Goal: Navigation & Orientation: Find specific page/section

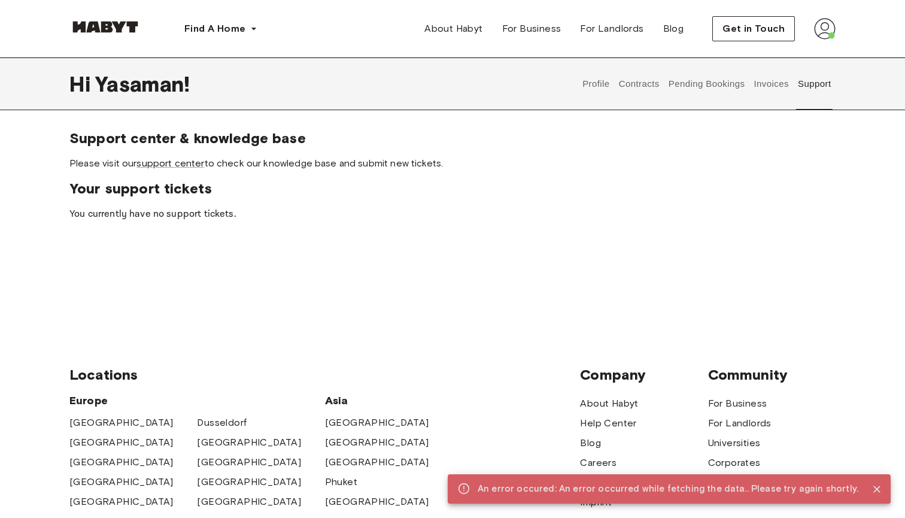
click at [647, 78] on button "Contracts" at bounding box center [639, 83] width 44 height 53
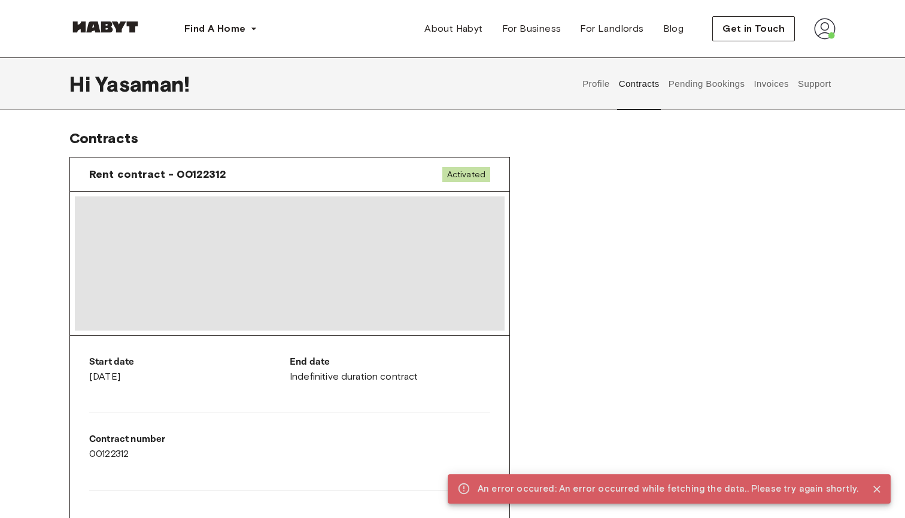
click at [678, 108] on button "Pending Bookings" at bounding box center [707, 83] width 80 height 53
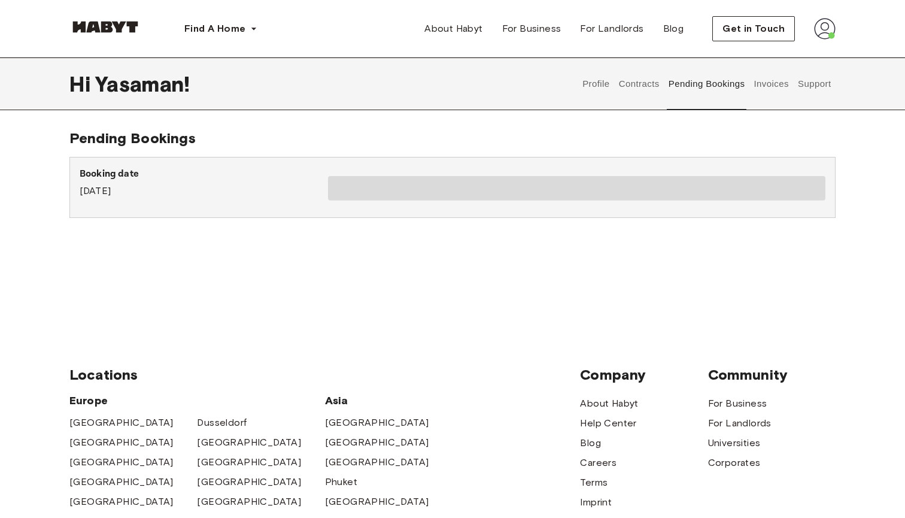
click at [654, 91] on button "Contracts" at bounding box center [639, 83] width 44 height 53
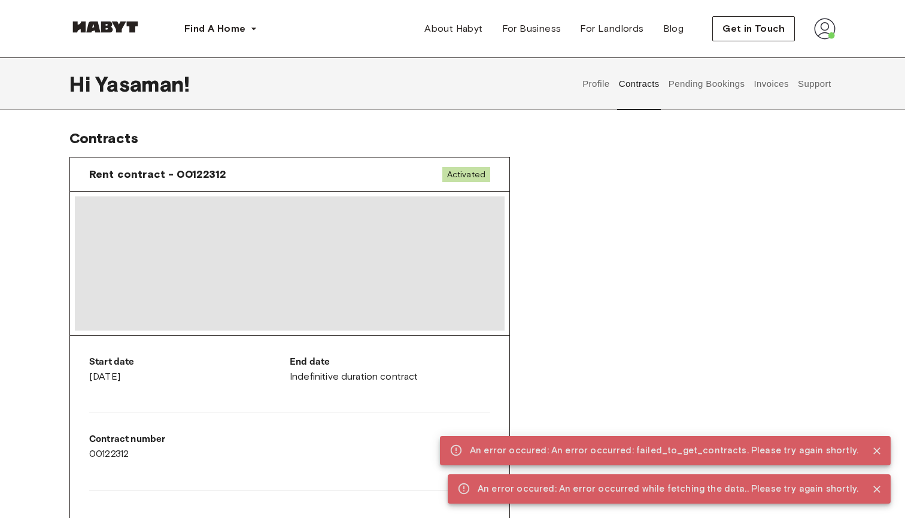
click at [615, 64] on div "Profile Contracts Pending Bookings Invoices Support" at bounding box center [706, 83] width 257 height 53
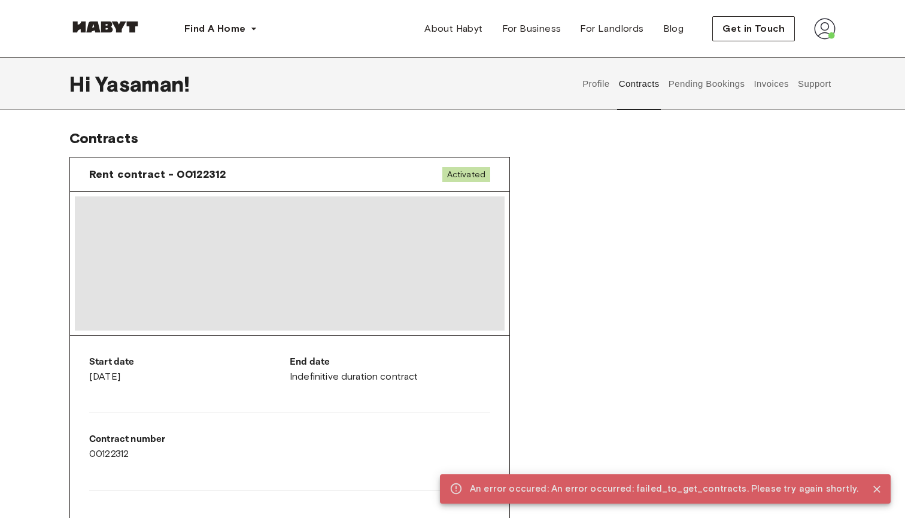
click at [593, 83] on button "Profile" at bounding box center [596, 83] width 31 height 53
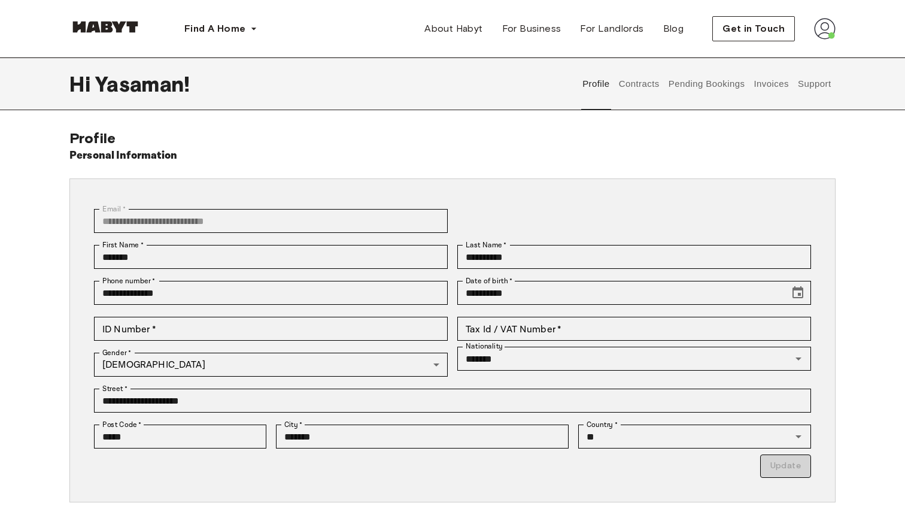
click at [655, 95] on button "Contracts" at bounding box center [639, 83] width 44 height 53
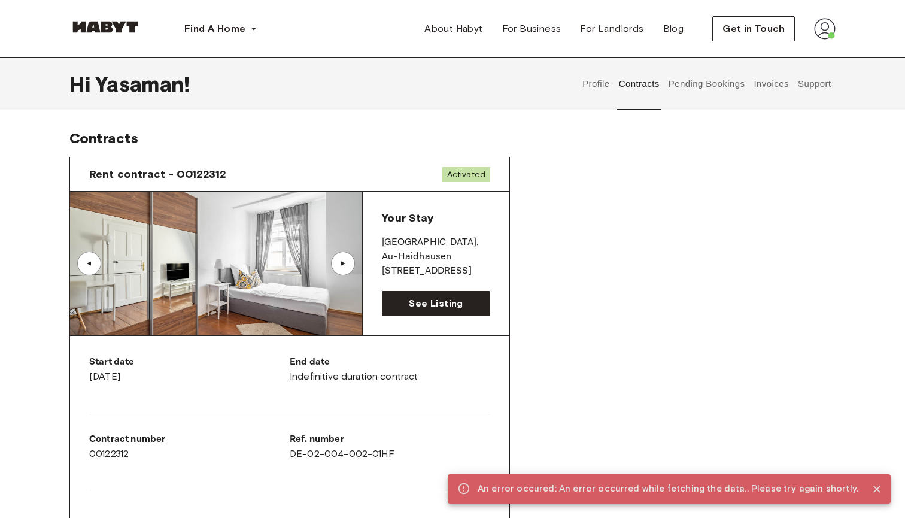
click at [691, 95] on button "Pending Bookings" at bounding box center [707, 83] width 80 height 53
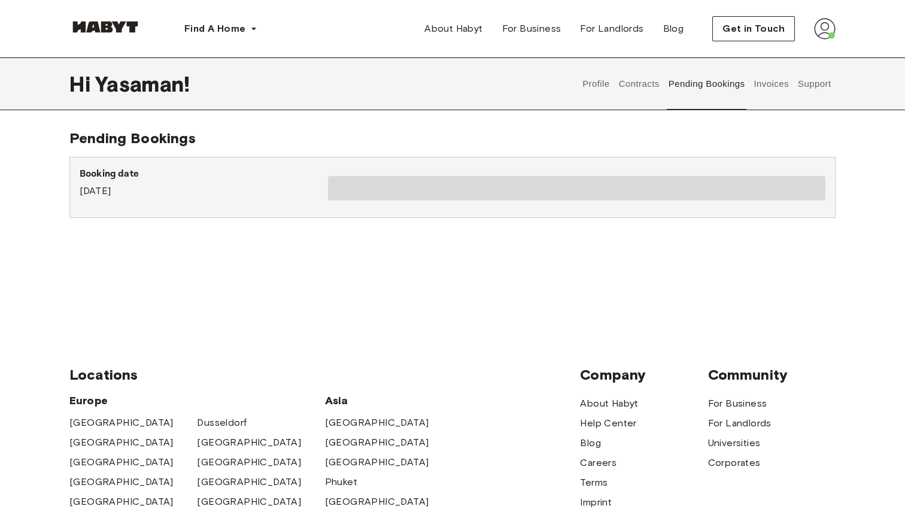
click at [638, 90] on button "Contracts" at bounding box center [639, 83] width 44 height 53
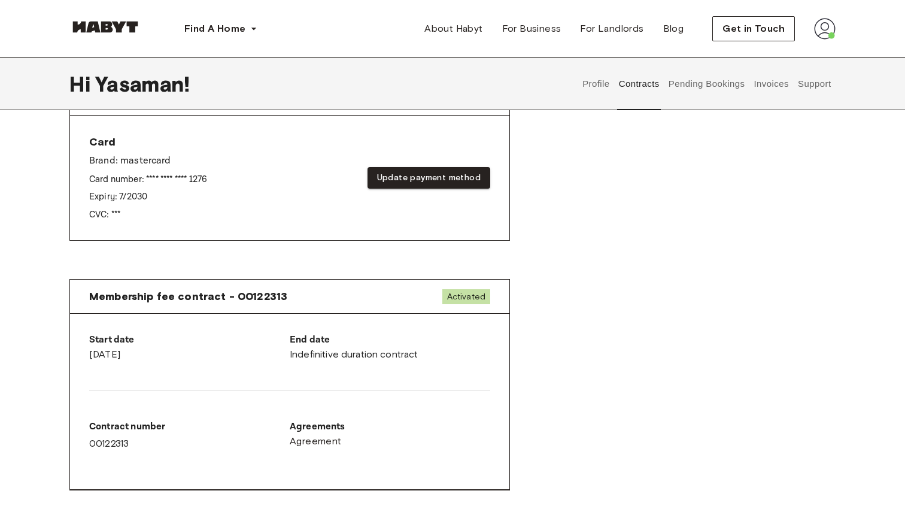
click at [722, 92] on button "Pending Bookings" at bounding box center [707, 83] width 80 height 53
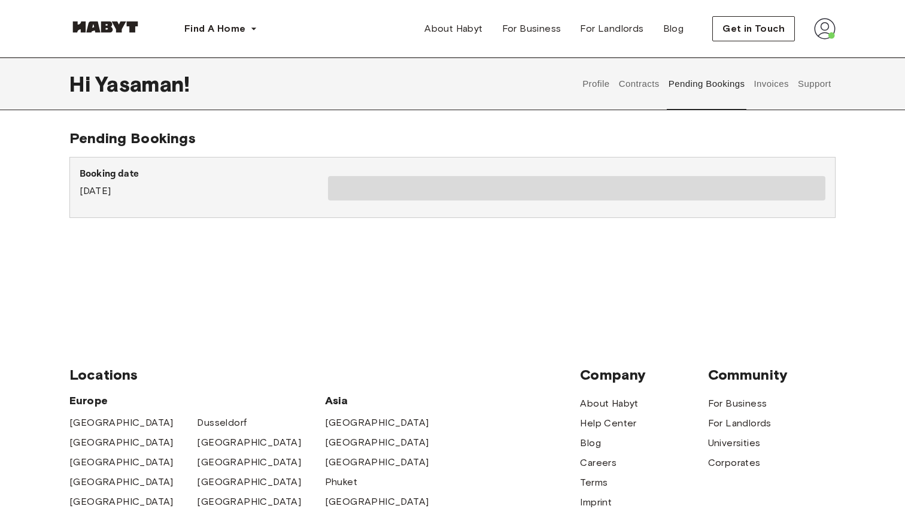
click at [754, 105] on button "Invoices" at bounding box center [771, 83] width 38 height 53
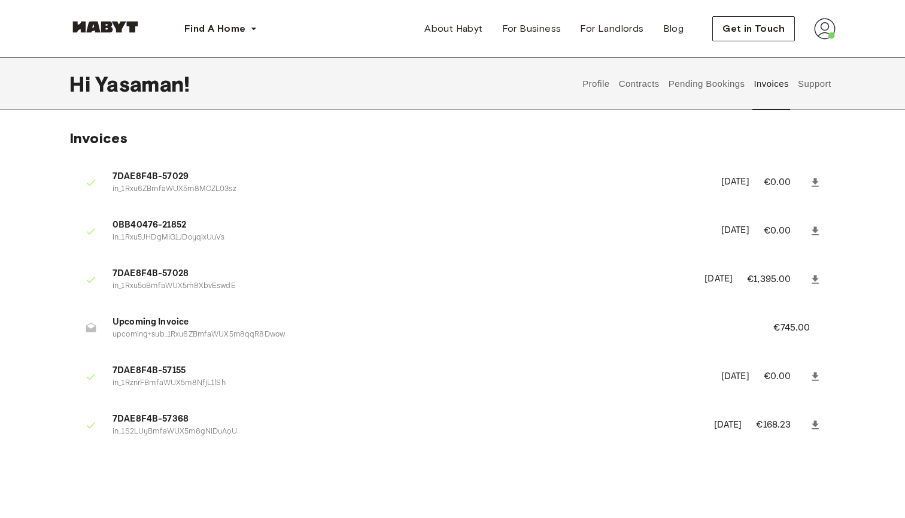
click at [808, 92] on button "Support" at bounding box center [814, 83] width 37 height 53
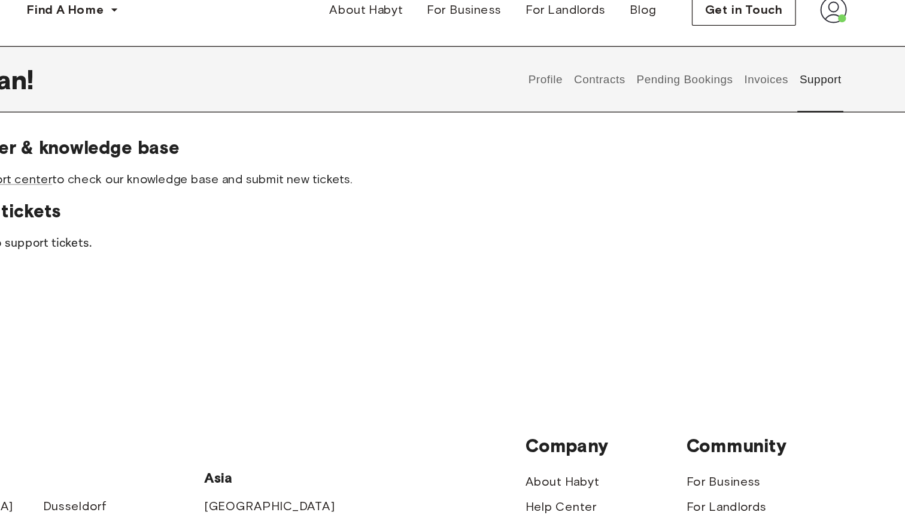
scroll to position [5, 0]
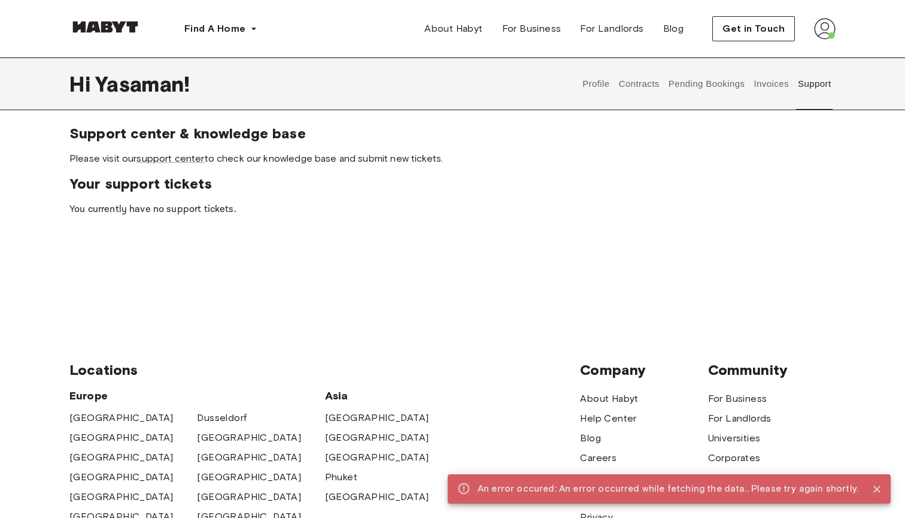
click at [738, 104] on button "Pending Bookings" at bounding box center [707, 83] width 80 height 53
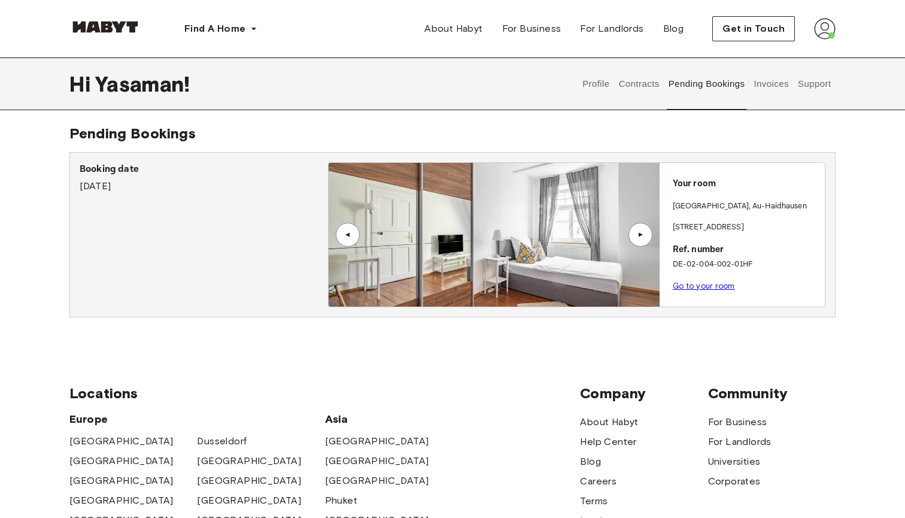
click at [643, 232] on div "▲" at bounding box center [640, 234] width 12 height 7
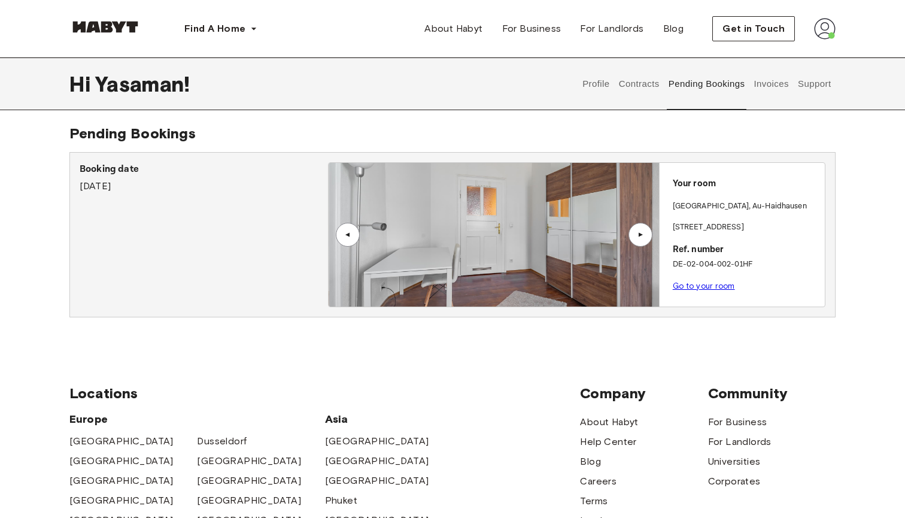
click at [643, 232] on div "▲" at bounding box center [640, 234] width 12 height 7
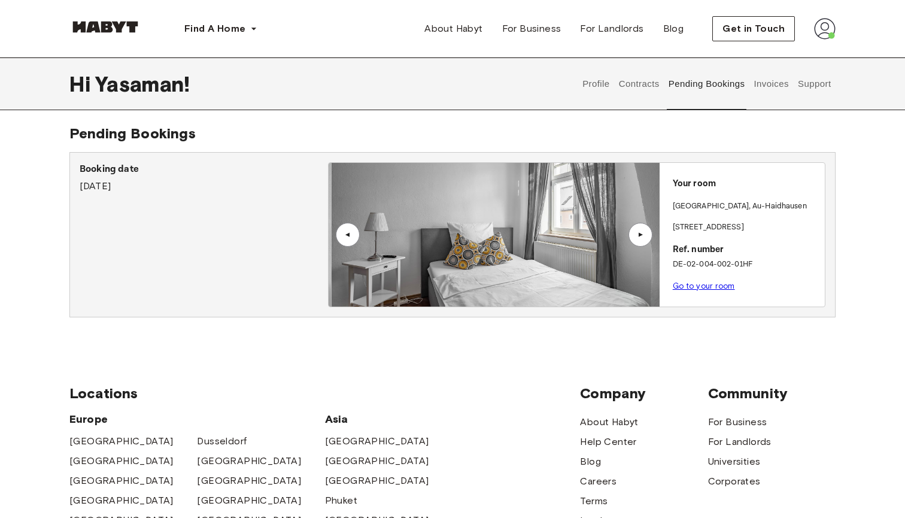
click at [643, 232] on div "▲" at bounding box center [640, 234] width 12 height 7
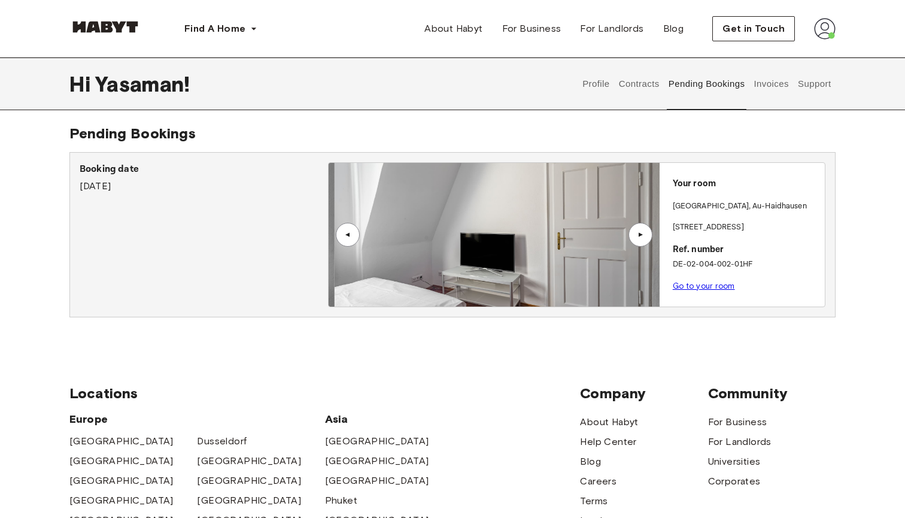
click at [643, 232] on div "▲" at bounding box center [640, 234] width 12 height 7
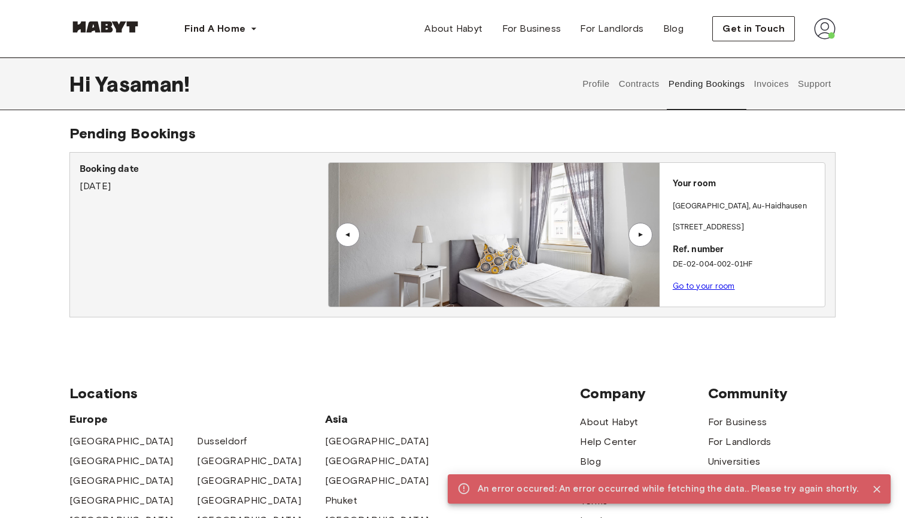
click at [643, 232] on div "▲" at bounding box center [640, 234] width 12 height 7
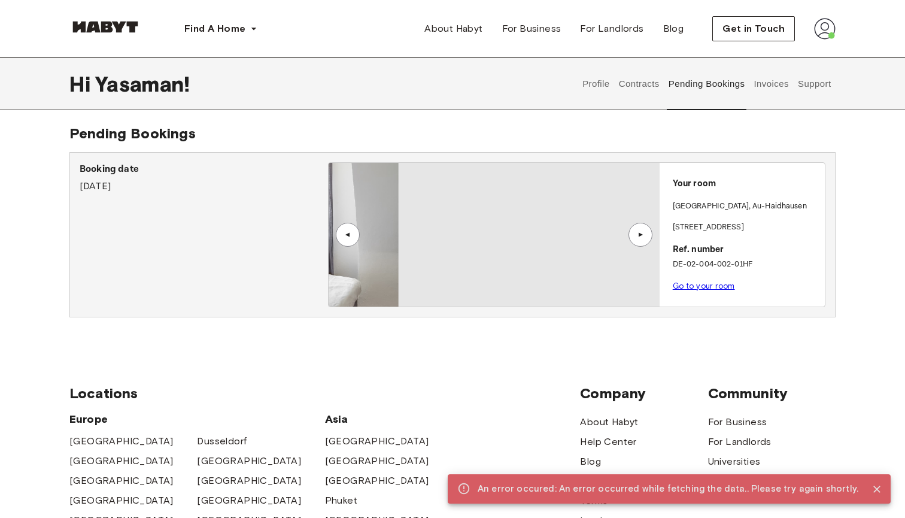
click at [643, 232] on div "▲" at bounding box center [640, 234] width 12 height 7
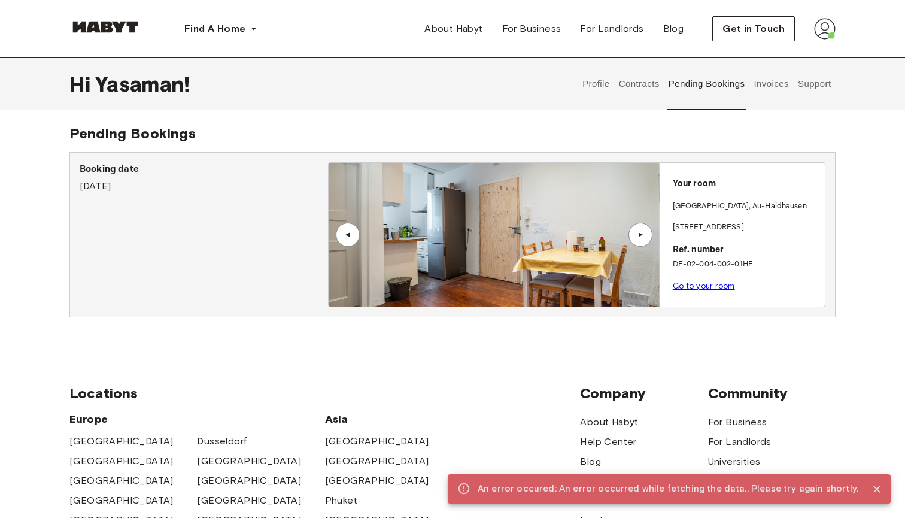
click at [642, 231] on div "▲" at bounding box center [640, 234] width 12 height 7
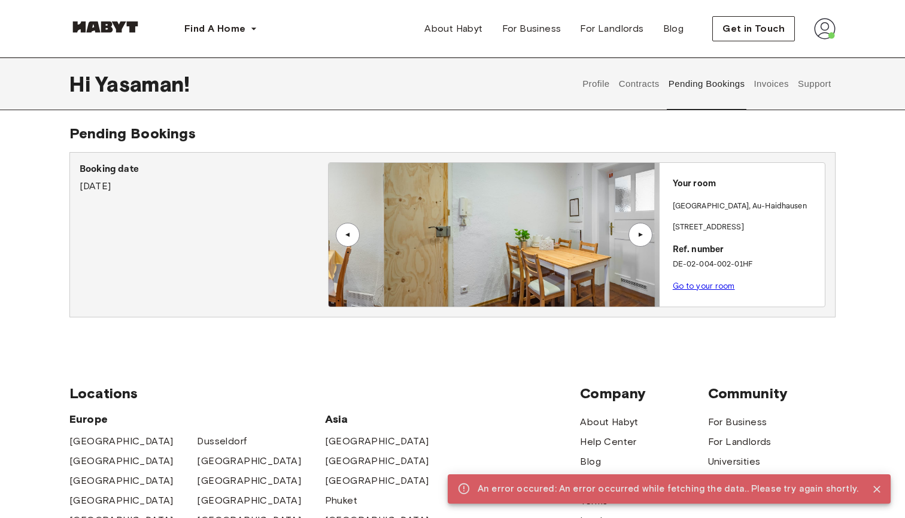
click at [642, 231] on div "▲" at bounding box center [640, 234] width 12 height 7
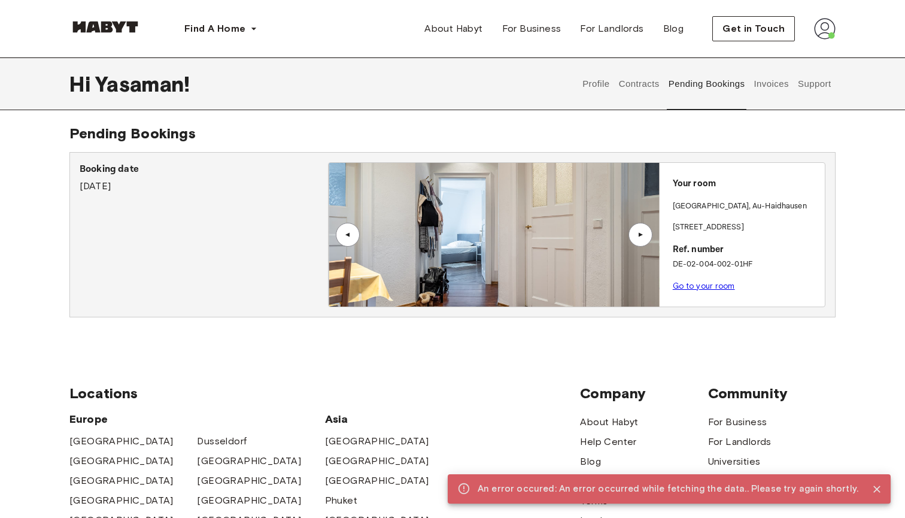
click at [642, 226] on div "▲" at bounding box center [640, 235] width 24 height 24
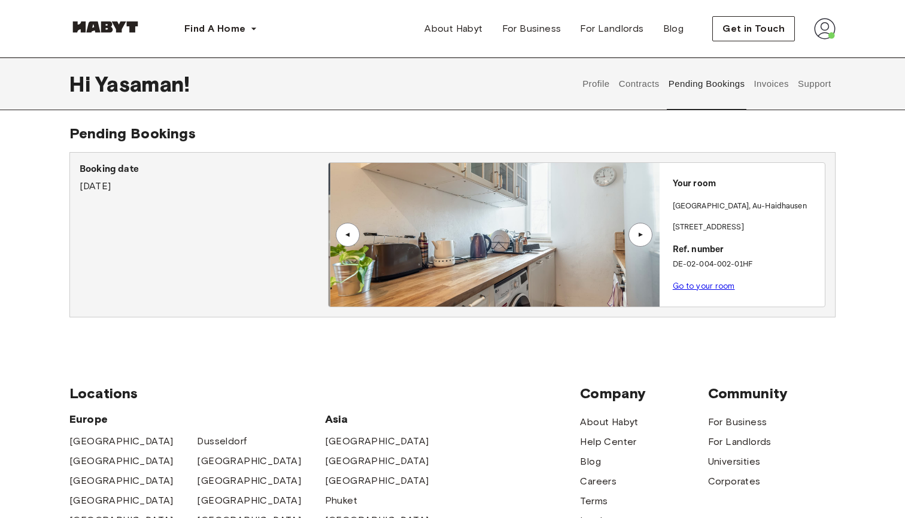
click at [642, 226] on div "▲" at bounding box center [640, 235] width 24 height 24
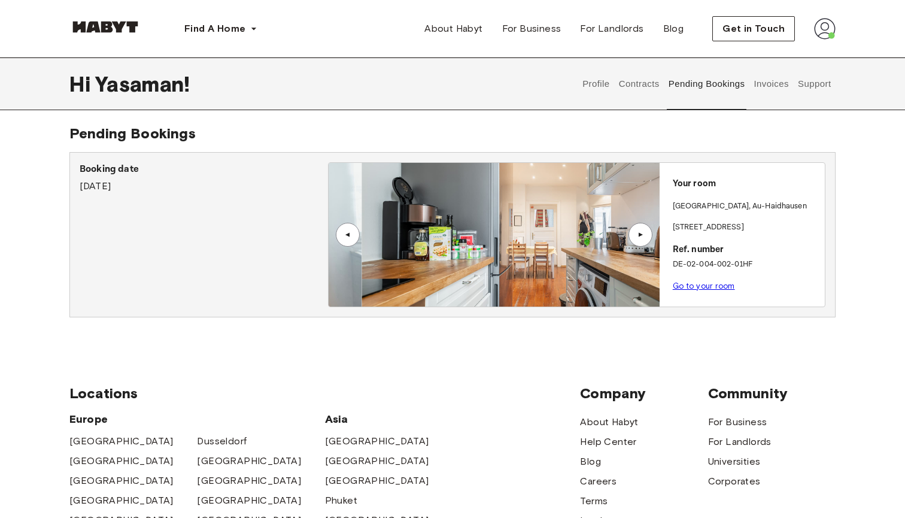
click at [642, 226] on div "▲" at bounding box center [640, 235] width 24 height 24
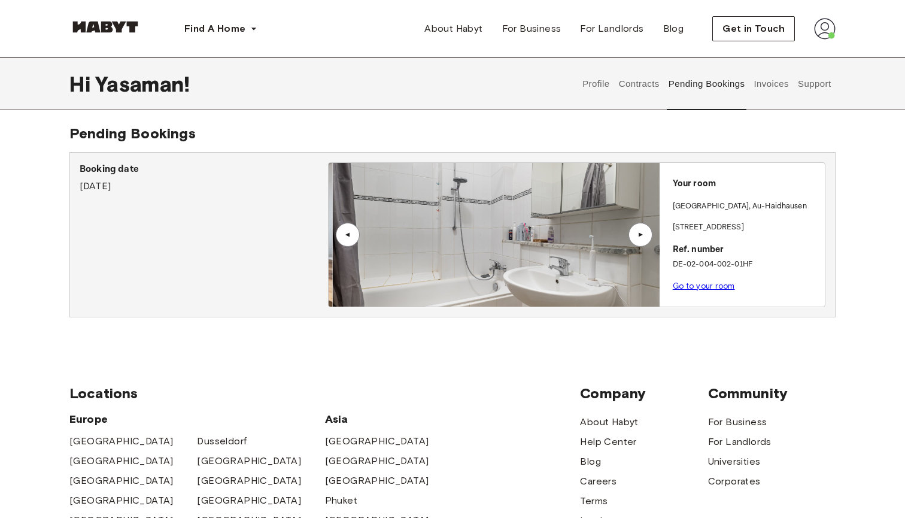
click at [642, 226] on div "▲" at bounding box center [640, 235] width 24 height 24
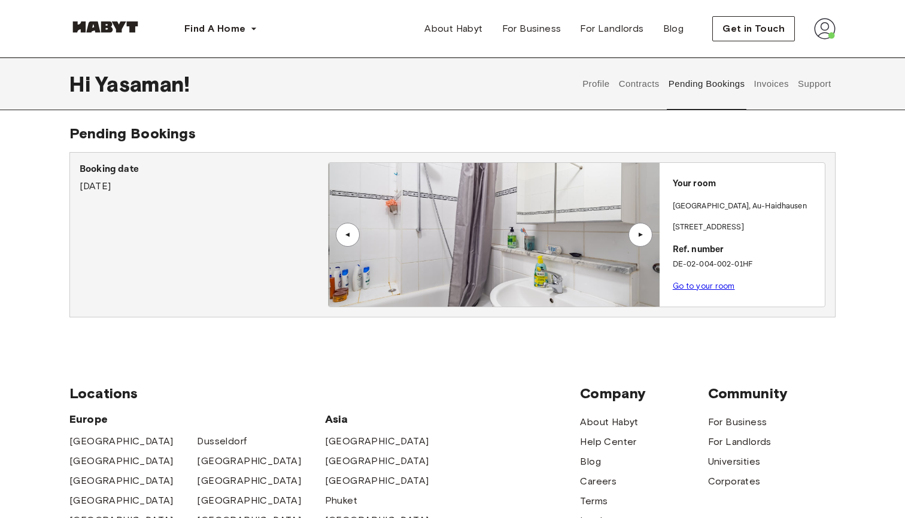
click at [642, 226] on div "▲" at bounding box center [640, 235] width 24 height 24
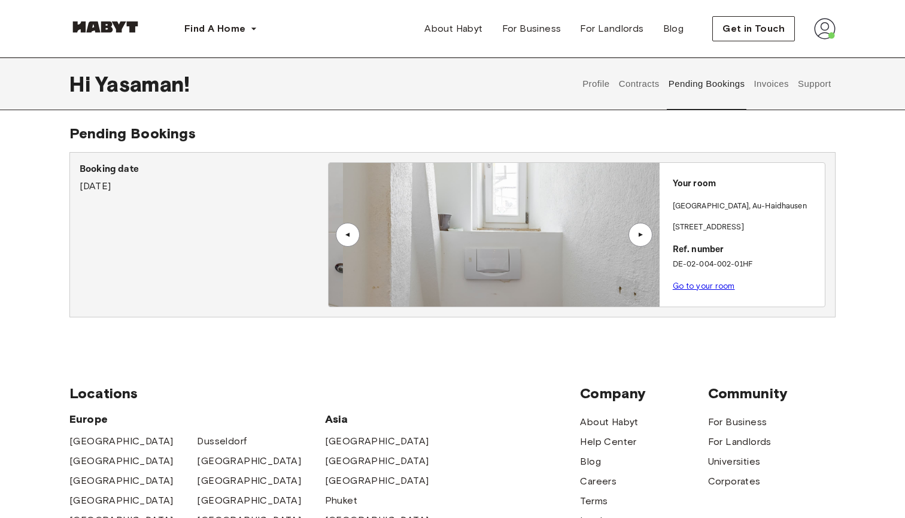
click at [642, 226] on div "▲" at bounding box center [640, 235] width 24 height 24
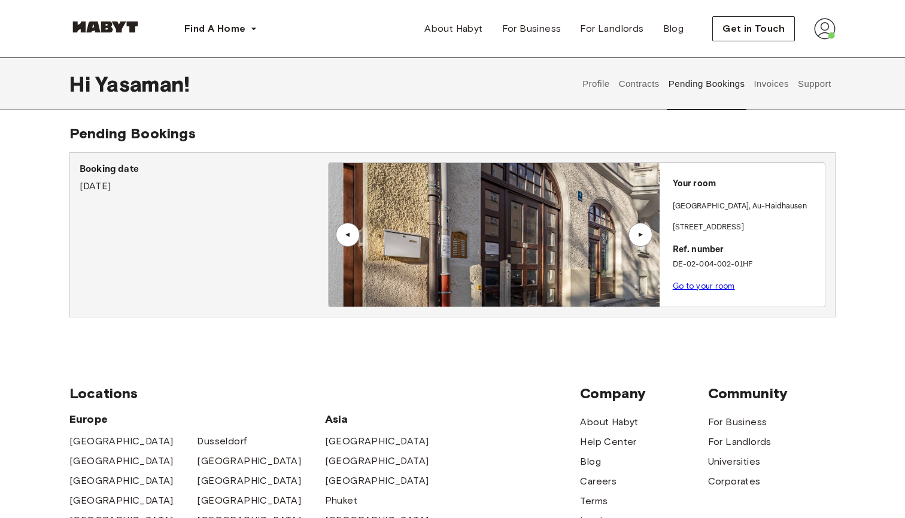
click at [642, 226] on div "▲" at bounding box center [640, 235] width 24 height 24
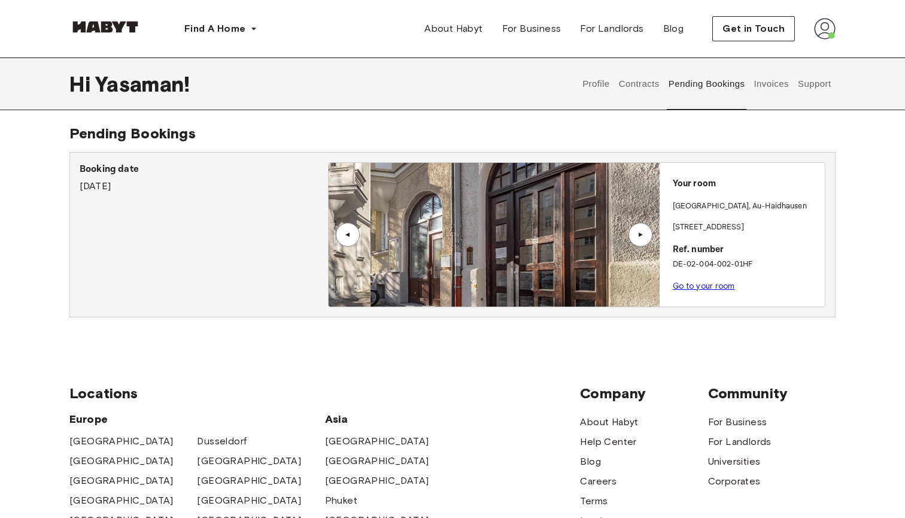
click at [642, 226] on div "▲" at bounding box center [640, 235] width 24 height 24
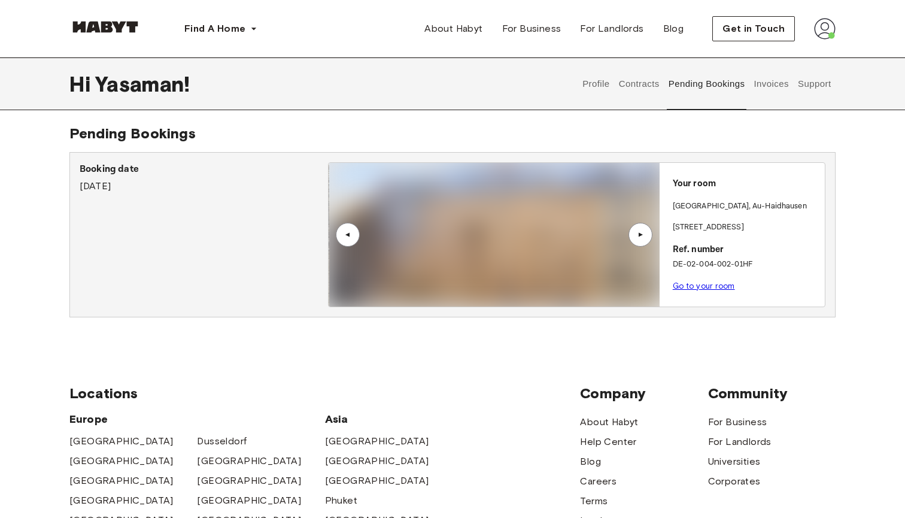
click at [642, 226] on div "▲" at bounding box center [640, 235] width 24 height 24
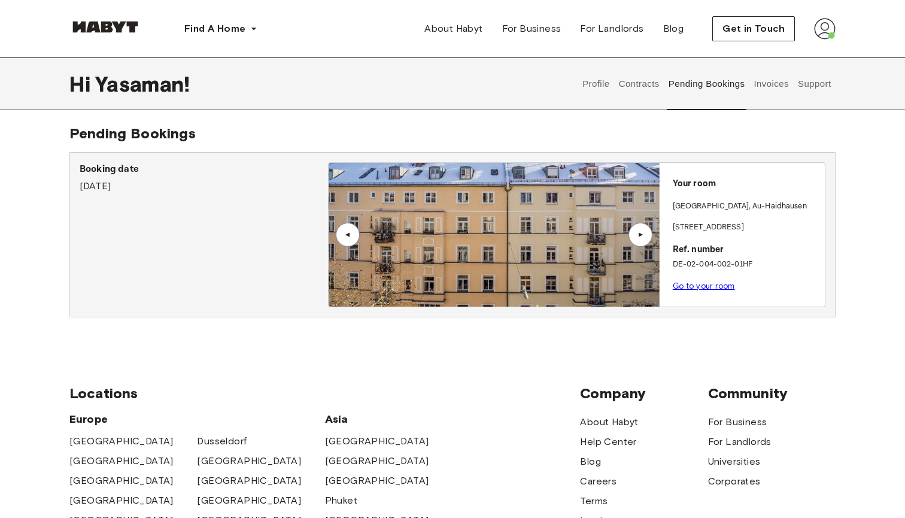
click at [350, 241] on div "▲" at bounding box center [348, 235] width 24 height 24
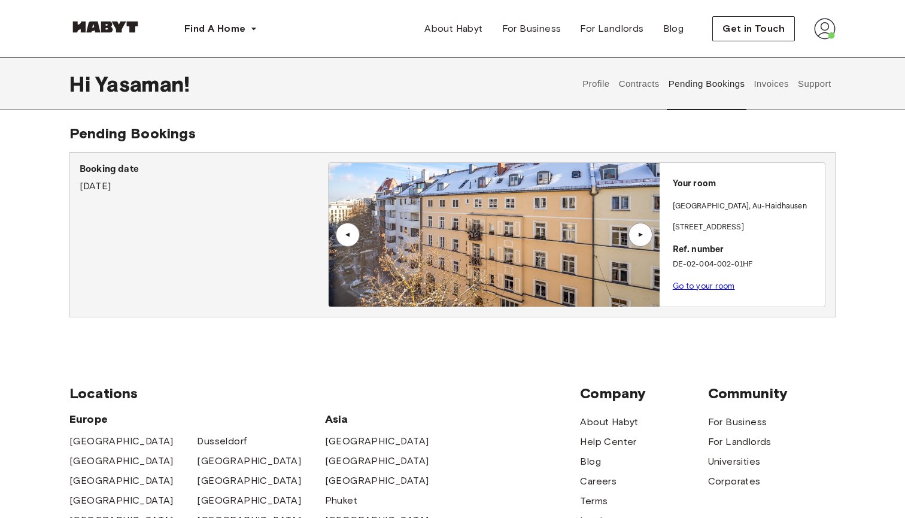
click at [634, 242] on div "▲" at bounding box center [640, 235] width 24 height 24
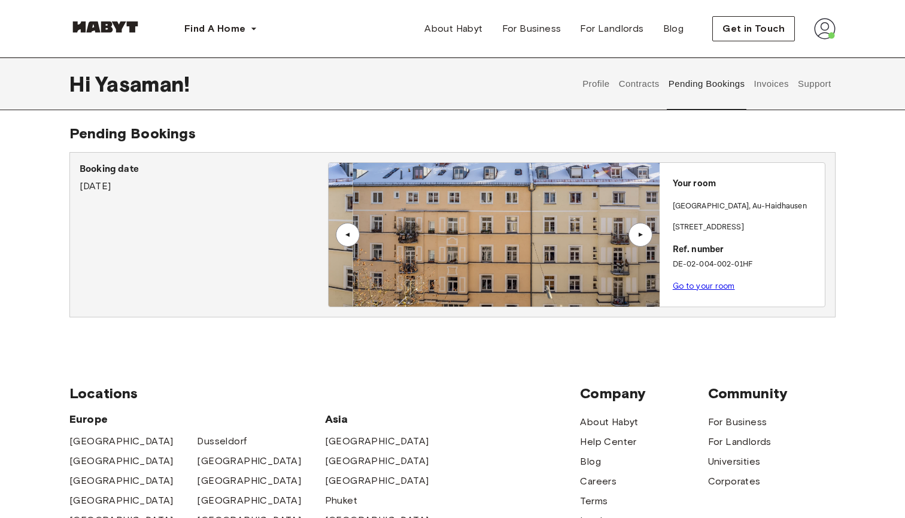
click at [634, 242] on div "▲" at bounding box center [640, 235] width 24 height 24
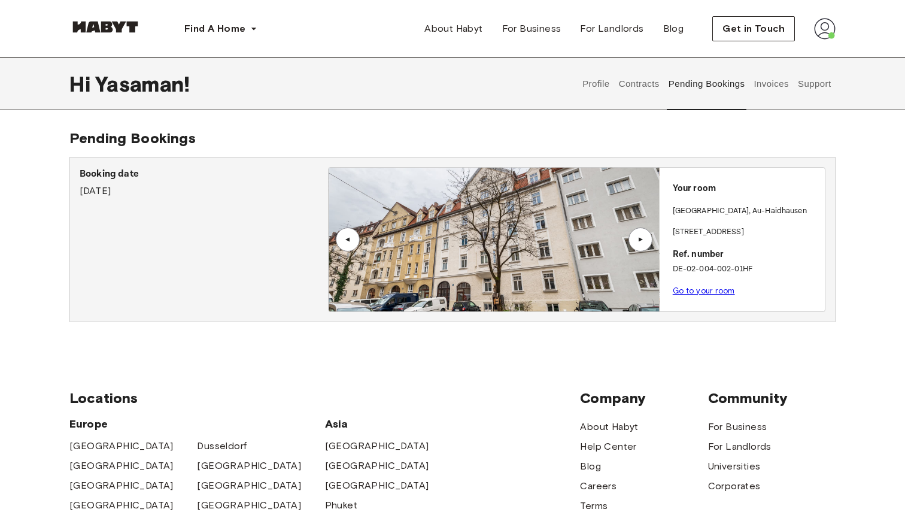
click at [637, 238] on div "▲" at bounding box center [640, 239] width 12 height 7
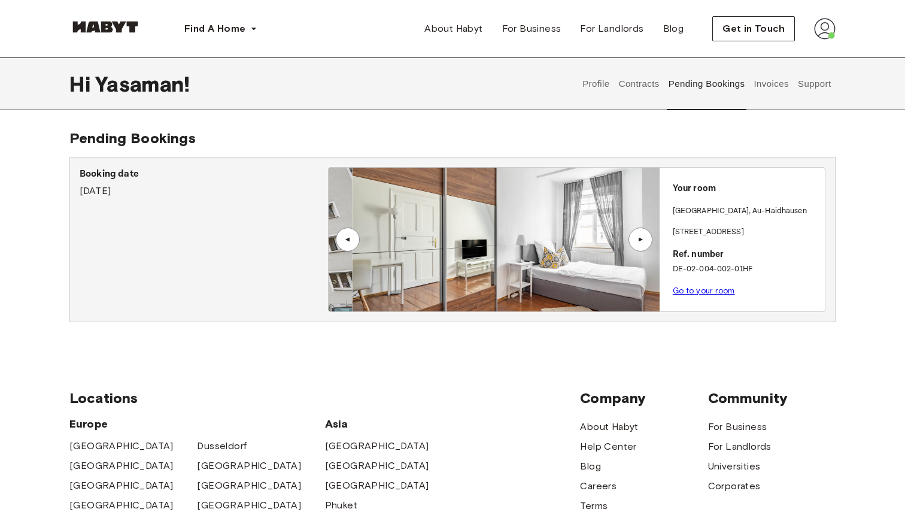
click at [637, 238] on div "▲" at bounding box center [640, 239] width 12 height 7
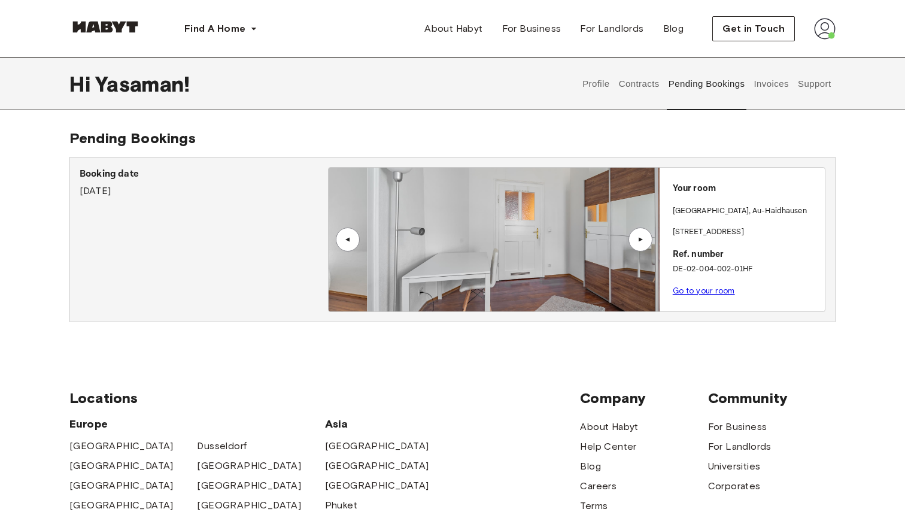
click at [637, 238] on div "▲" at bounding box center [640, 239] width 12 height 7
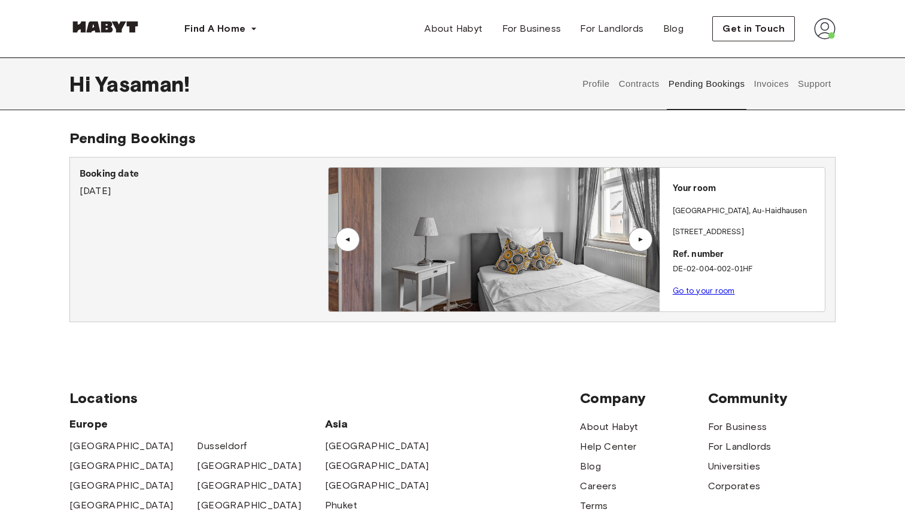
click at [637, 238] on div "▲" at bounding box center [640, 239] width 12 height 7
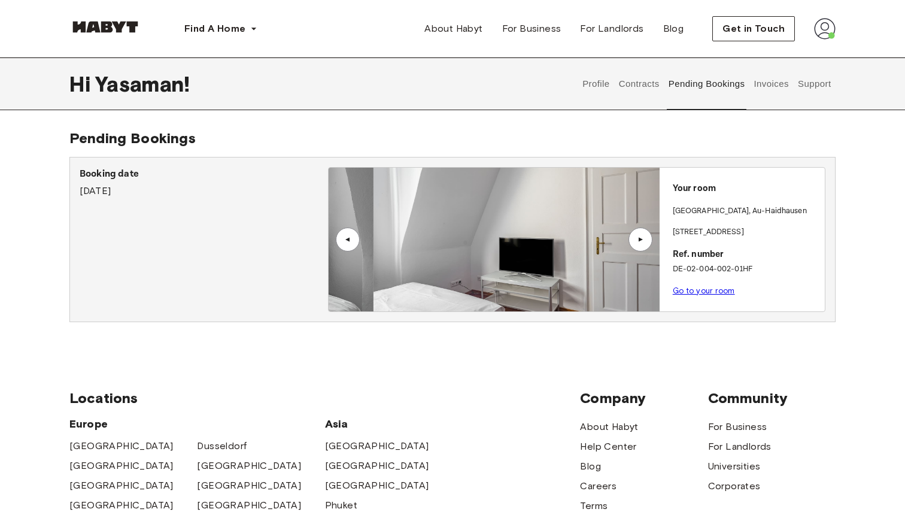
click at [637, 238] on div "▲" at bounding box center [640, 239] width 12 height 7
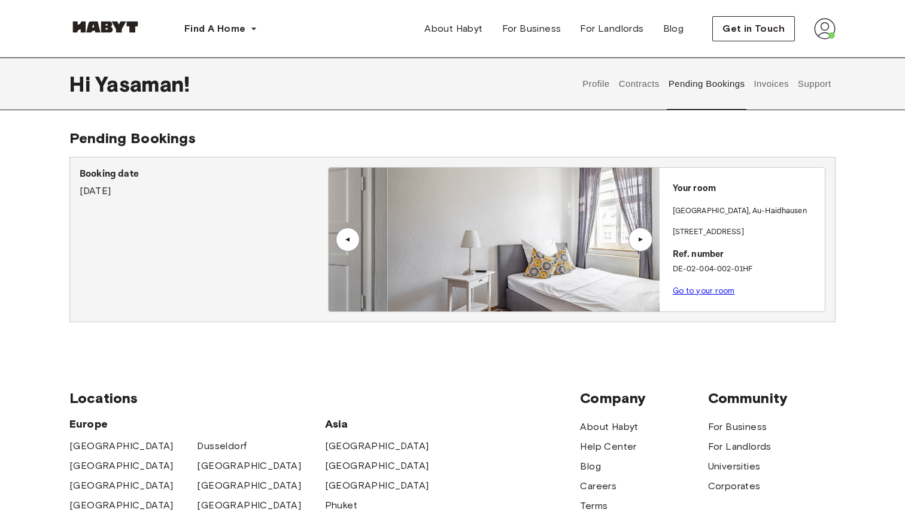
click at [637, 238] on div "▲" at bounding box center [640, 239] width 12 height 7
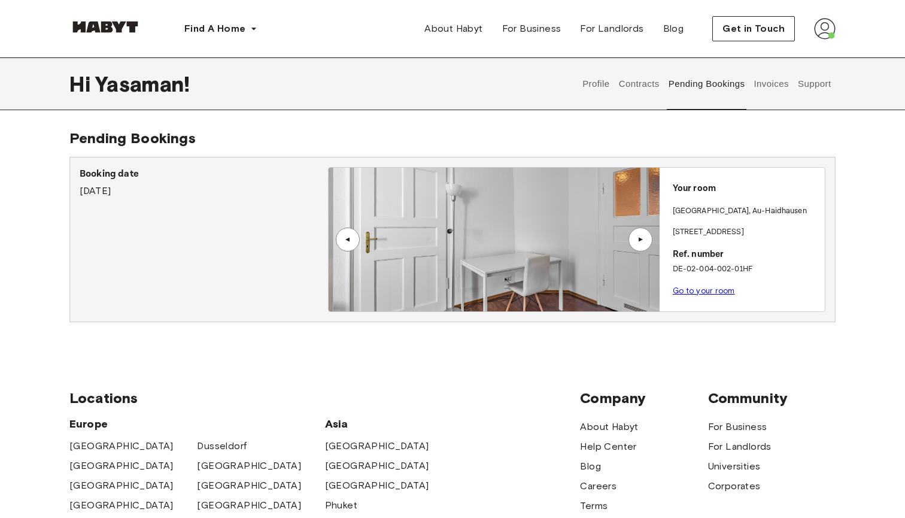
click at [637, 238] on div "▲" at bounding box center [640, 239] width 12 height 7
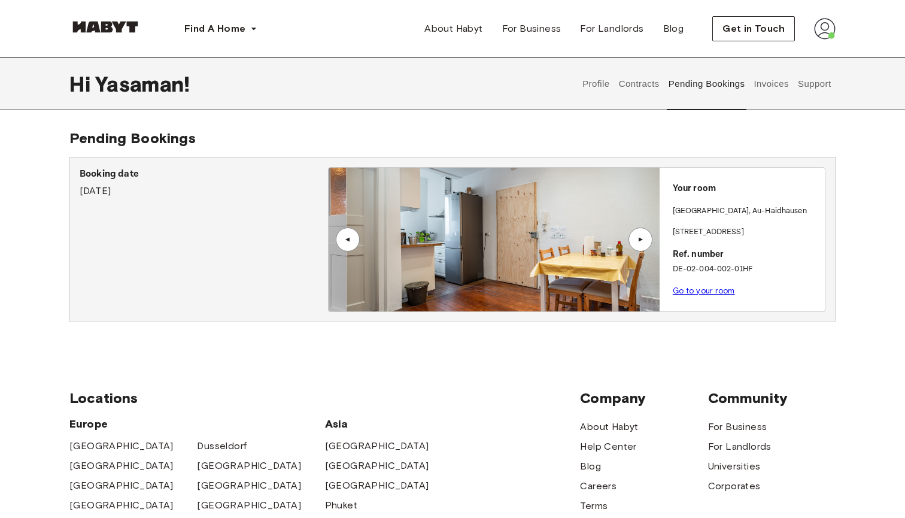
click at [637, 238] on div "▲" at bounding box center [640, 239] width 12 height 7
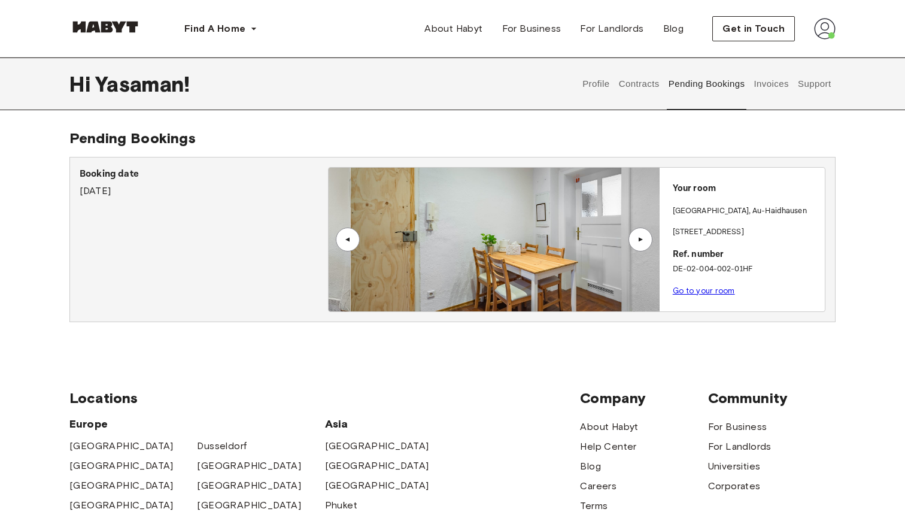
click at [637, 238] on div "▲" at bounding box center [640, 239] width 12 height 7
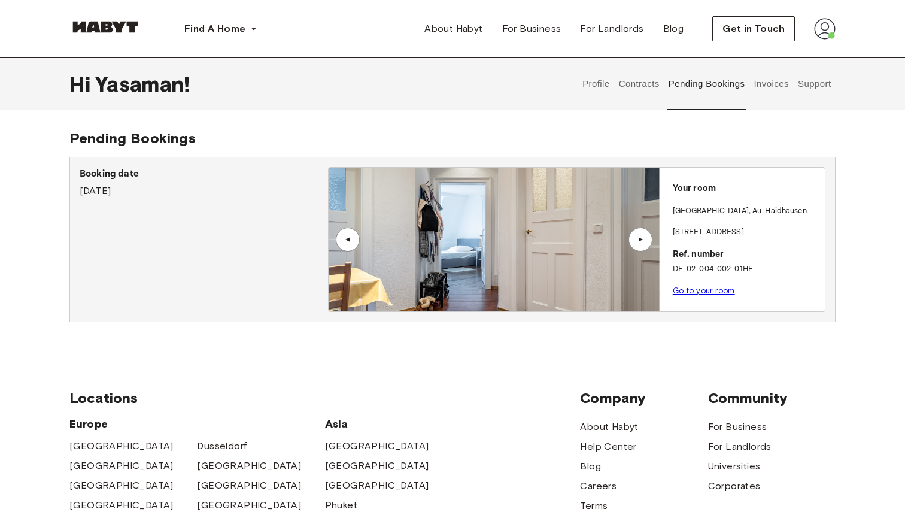
click at [359, 243] on div "▲" at bounding box center [348, 239] width 24 height 24
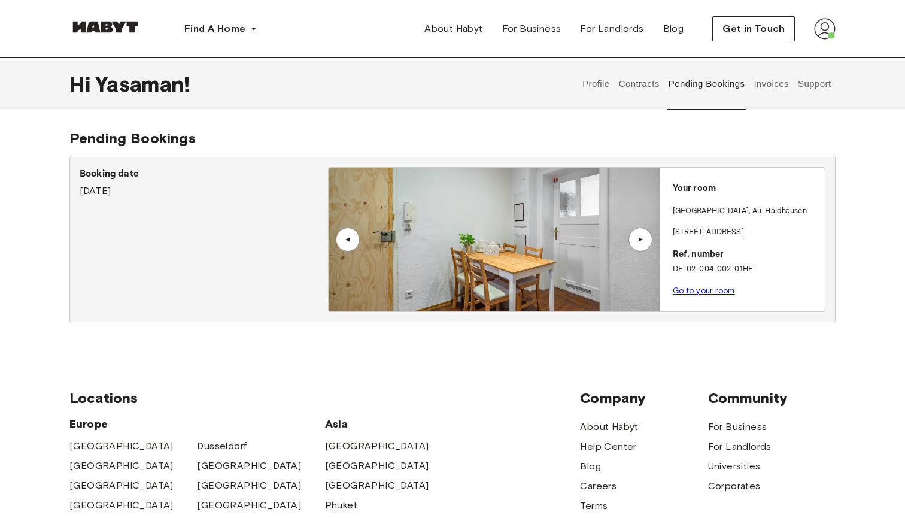
click at [643, 236] on div "▲" at bounding box center [640, 239] width 12 height 7
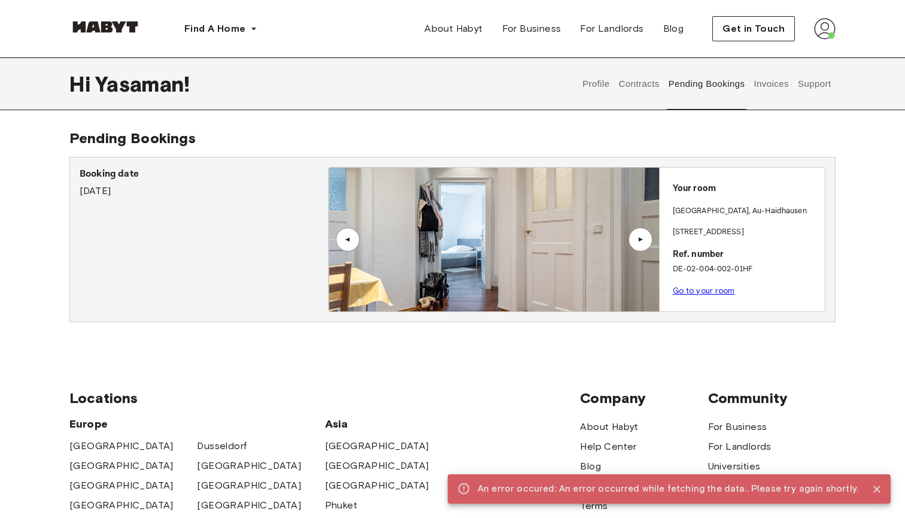
click at [643, 236] on div "▲" at bounding box center [640, 239] width 12 height 7
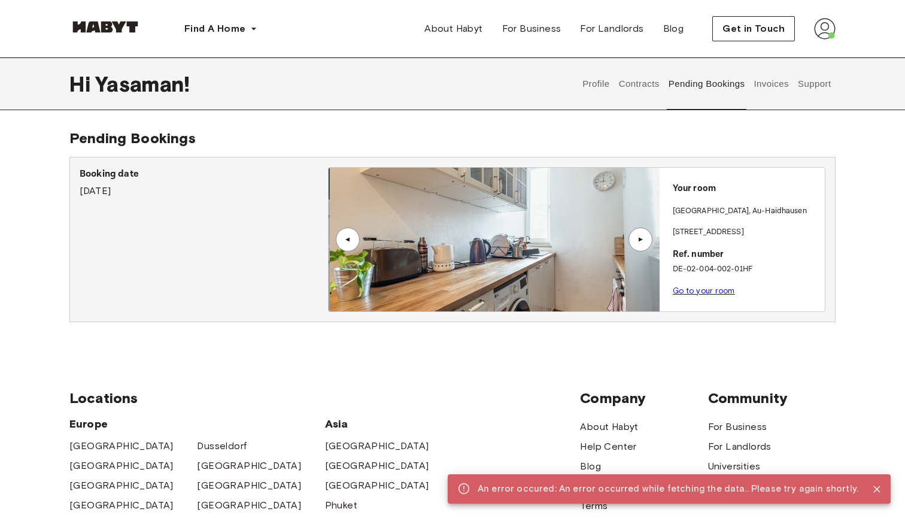
click at [643, 236] on div "▲" at bounding box center [640, 239] width 12 height 7
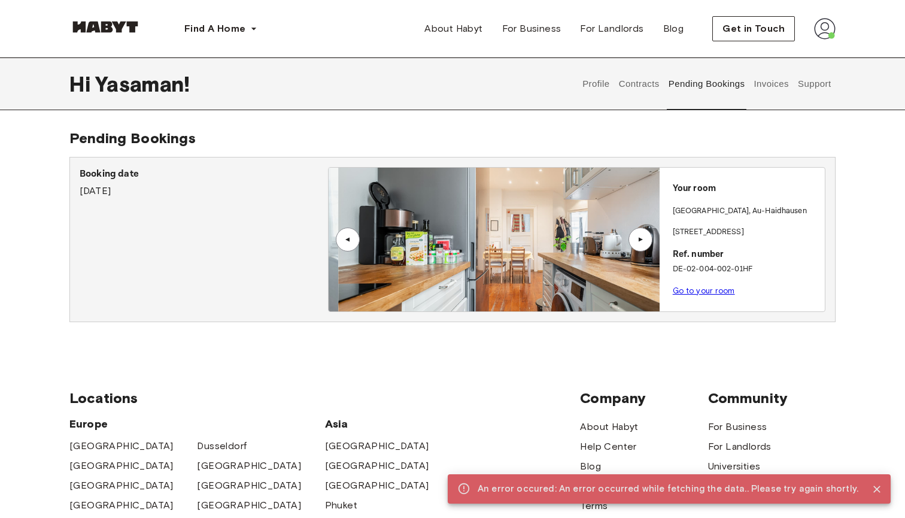
click at [643, 236] on div "▲" at bounding box center [640, 239] width 12 height 7
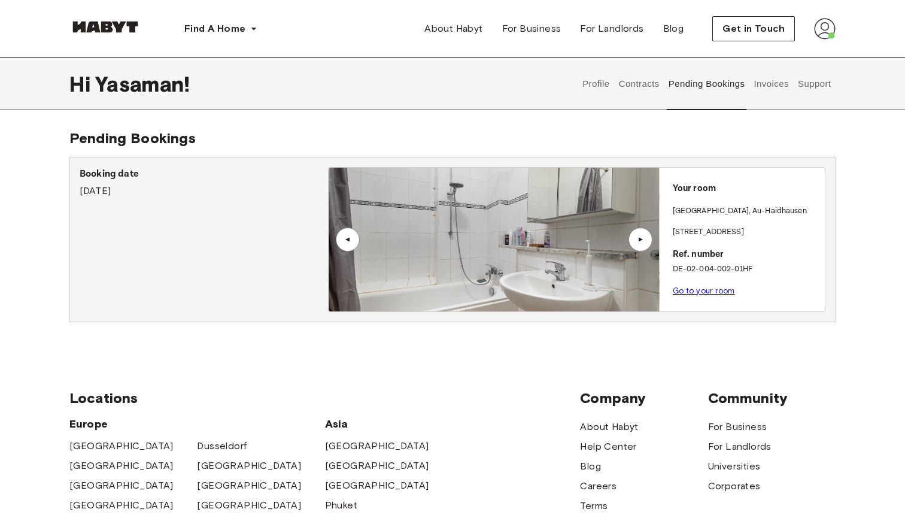
click at [643, 236] on div "▲" at bounding box center [640, 239] width 12 height 7
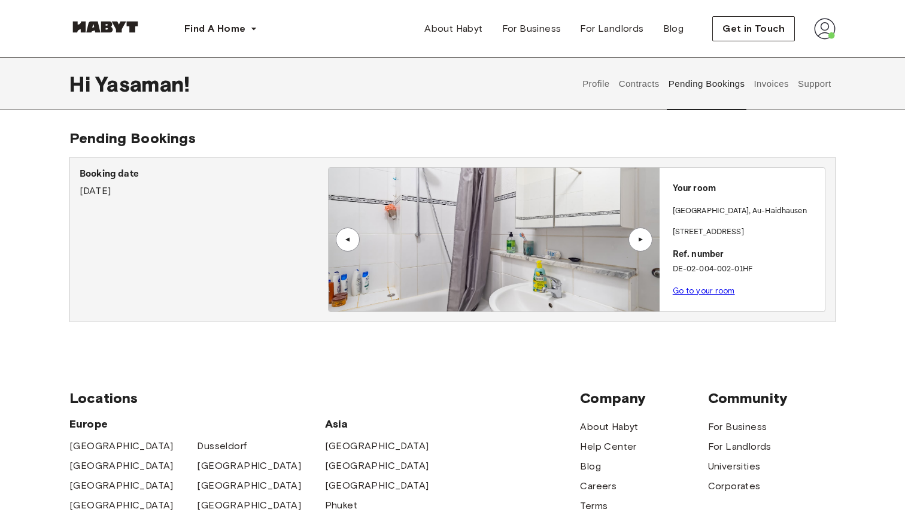
click at [643, 236] on div "▲" at bounding box center [640, 239] width 12 height 7
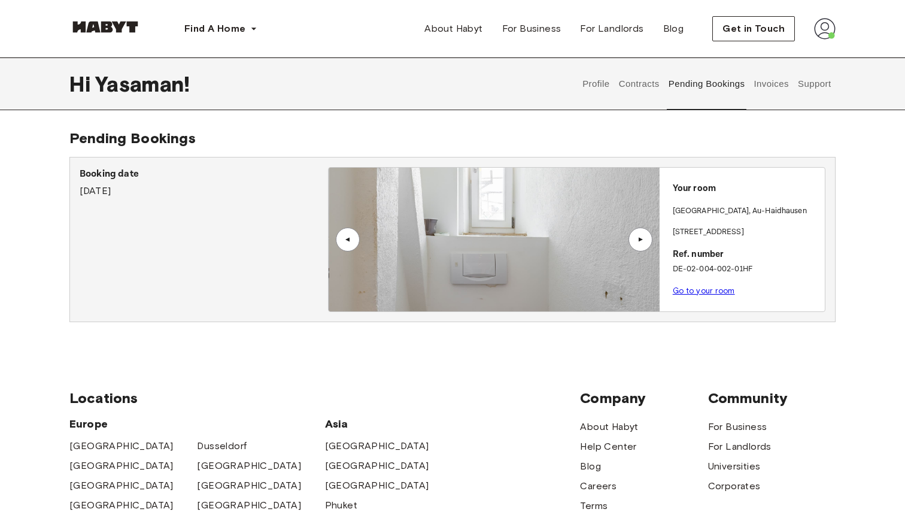
click at [643, 236] on div "▲" at bounding box center [640, 239] width 12 height 7
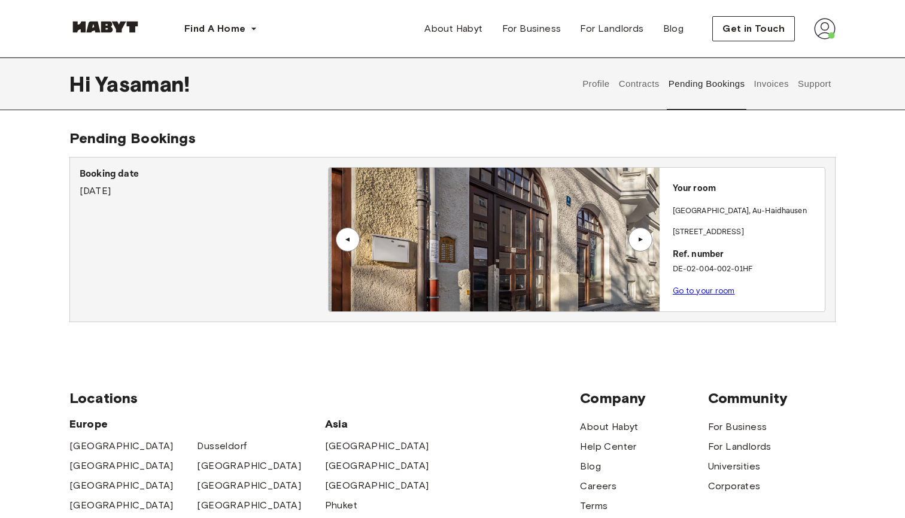
click at [643, 236] on div "▲" at bounding box center [640, 239] width 12 height 7
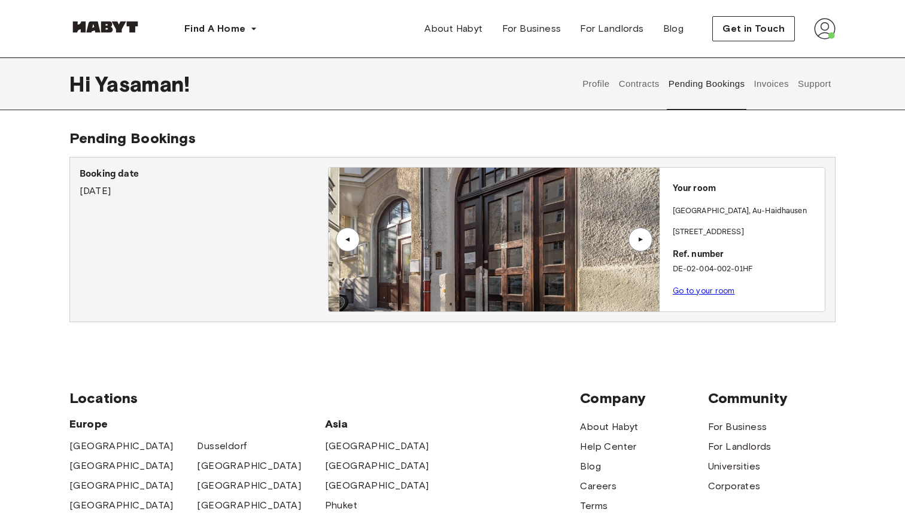
click at [643, 236] on div "▲" at bounding box center [640, 239] width 12 height 7
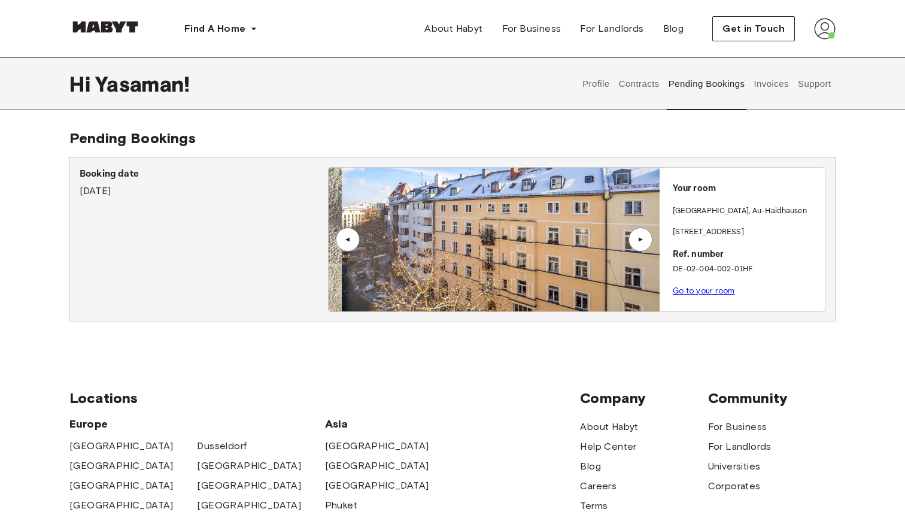
click at [643, 236] on div "▲" at bounding box center [640, 239] width 12 height 7
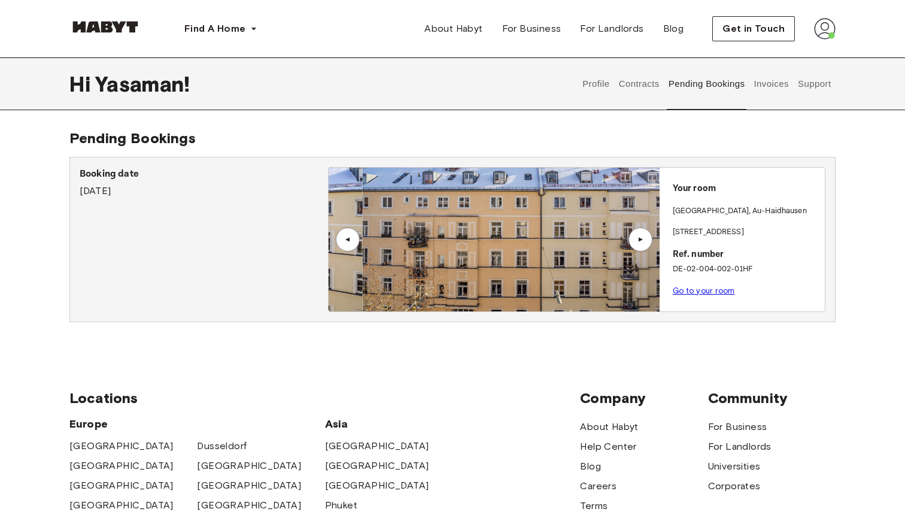
click at [643, 236] on div "▲" at bounding box center [640, 239] width 12 height 7
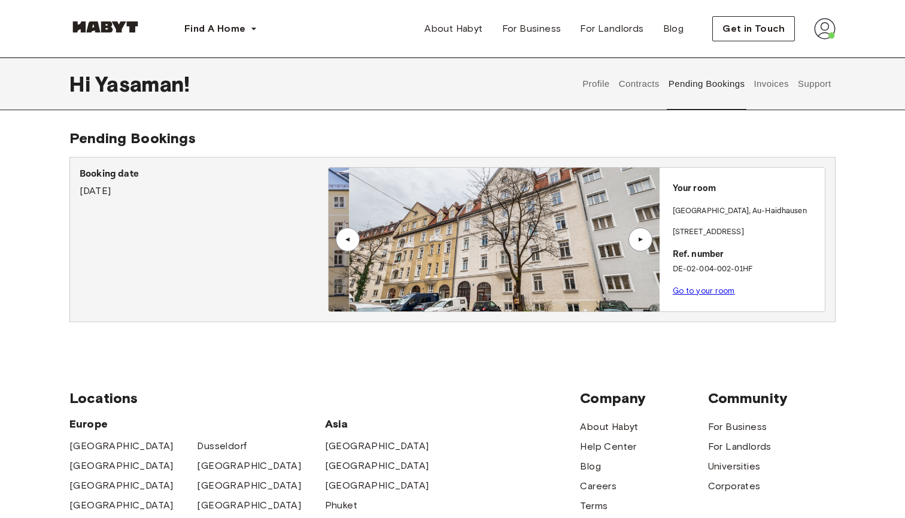
click at [643, 236] on div "▲" at bounding box center [640, 239] width 12 height 7
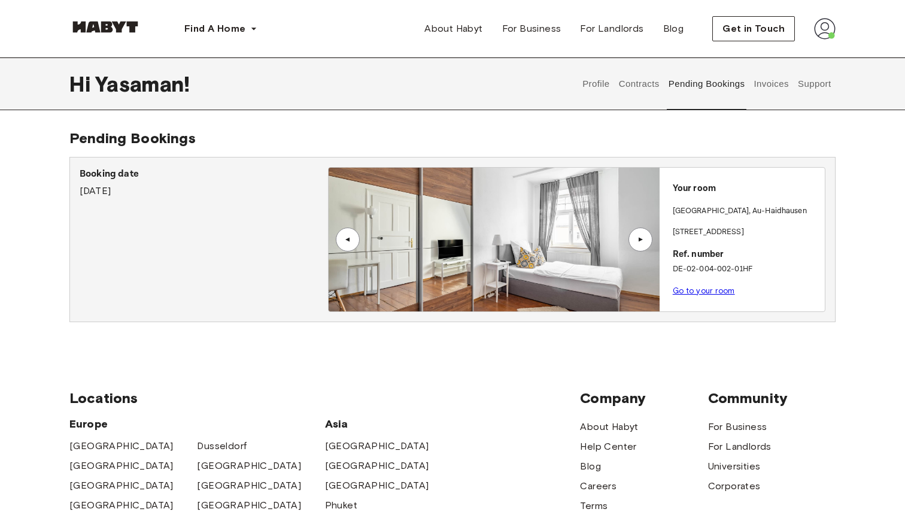
click at [356, 242] on div "▲" at bounding box center [348, 239] width 24 height 24
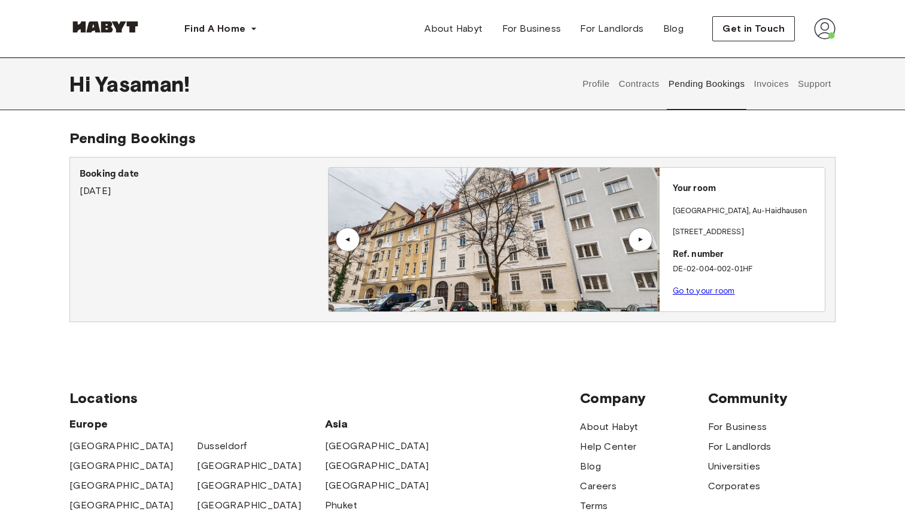
click at [642, 242] on div "▲" at bounding box center [640, 239] width 12 height 7
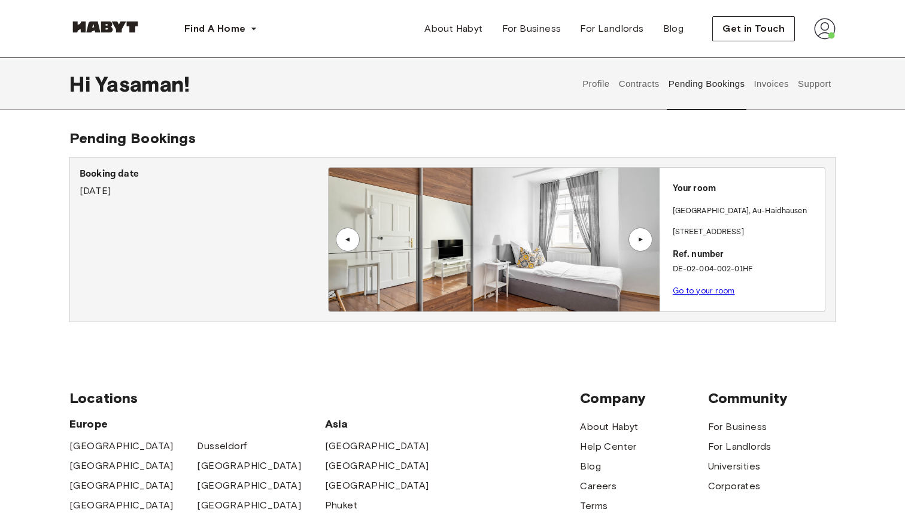
click at [642, 237] on div "▲" at bounding box center [640, 239] width 12 height 7
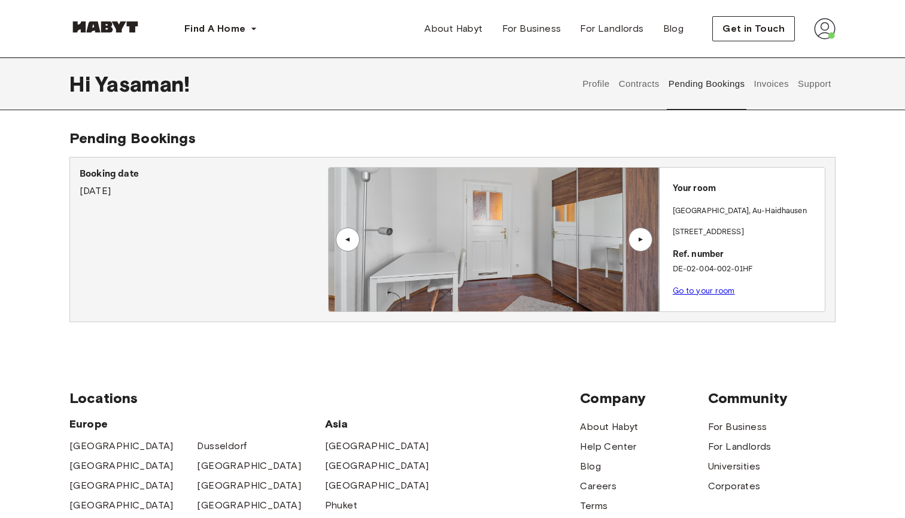
click at [642, 237] on div "▲" at bounding box center [640, 239] width 12 height 7
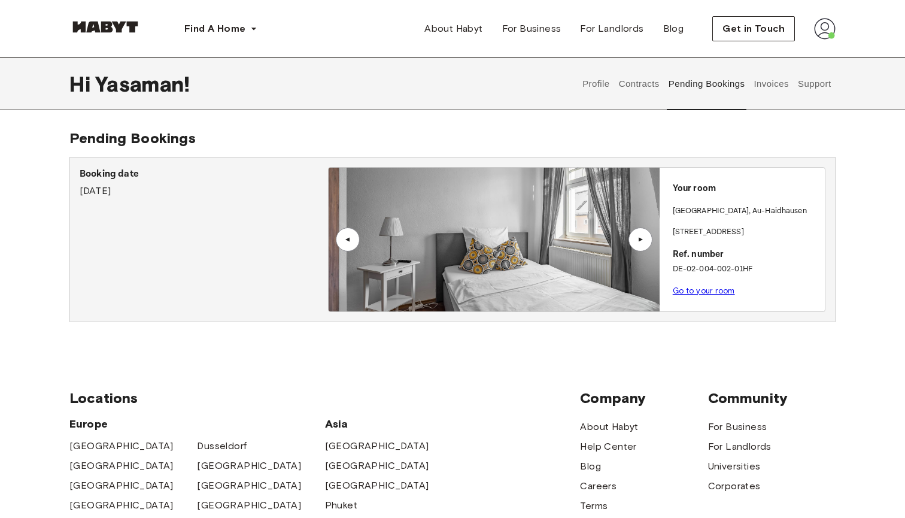
click at [642, 237] on div "▲" at bounding box center [640, 239] width 12 height 7
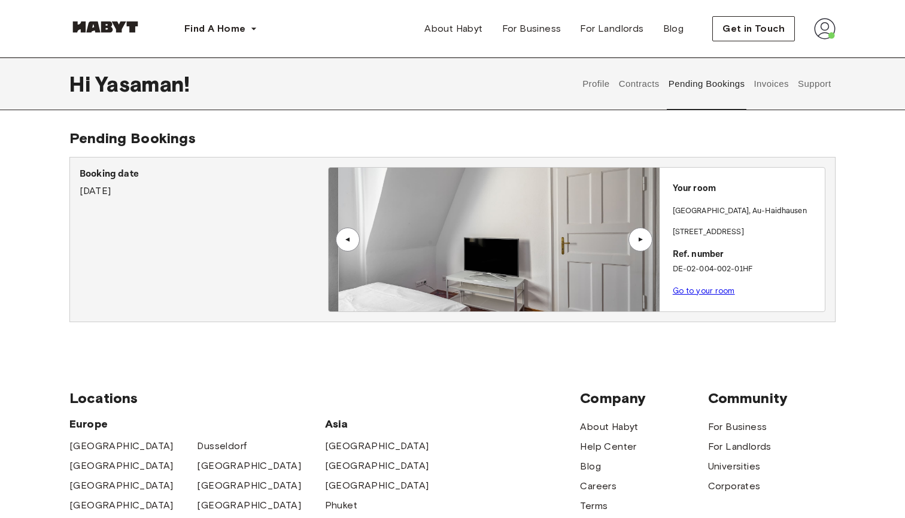
click at [642, 237] on div "▲" at bounding box center [640, 239] width 12 height 7
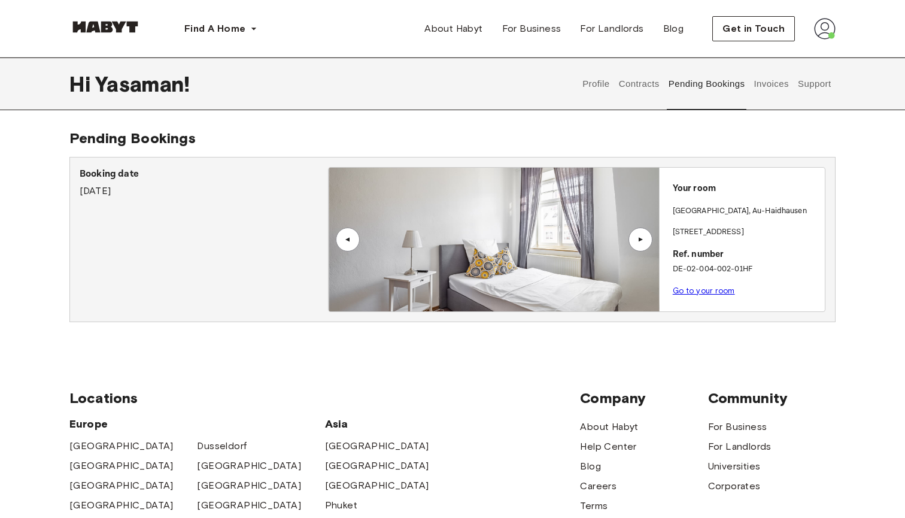
click at [642, 239] on div "▲" at bounding box center [640, 239] width 12 height 7
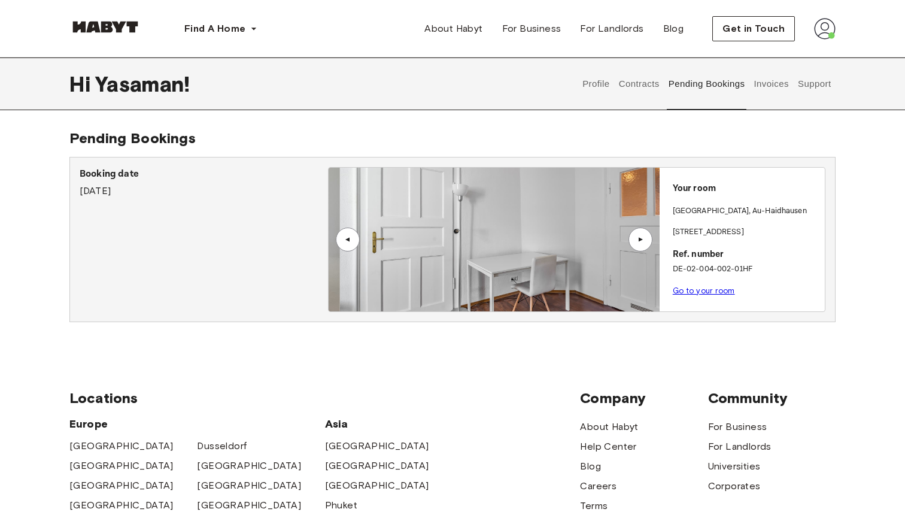
click at [642, 239] on div "▲" at bounding box center [640, 239] width 12 height 7
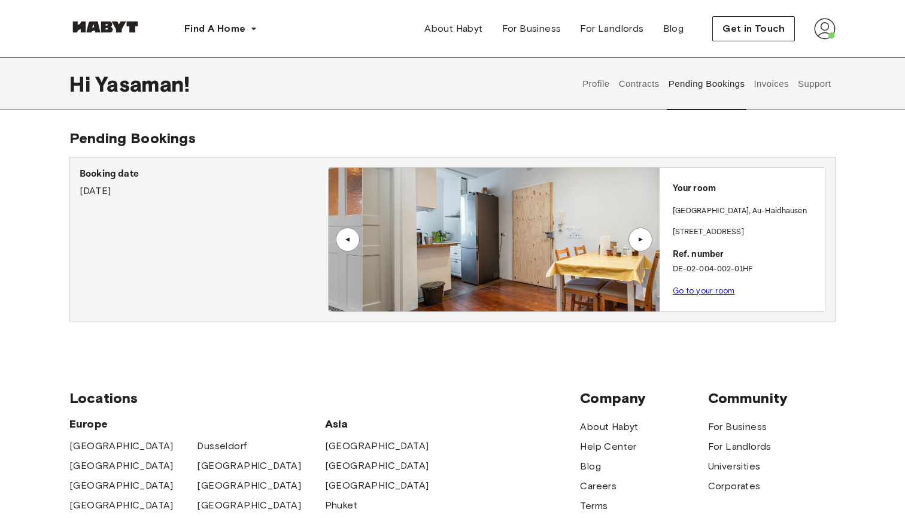
click at [642, 239] on div "▲" at bounding box center [640, 239] width 12 height 7
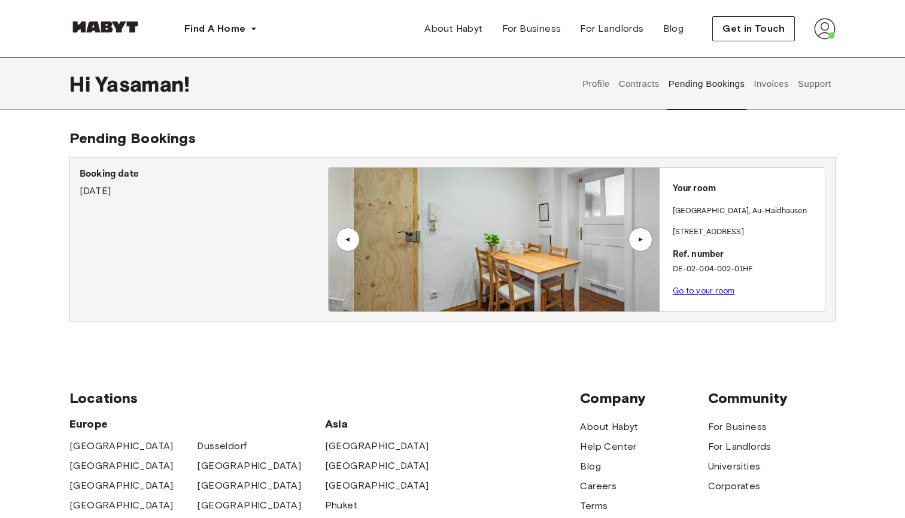
click at [642, 239] on div "▲" at bounding box center [640, 239] width 12 height 7
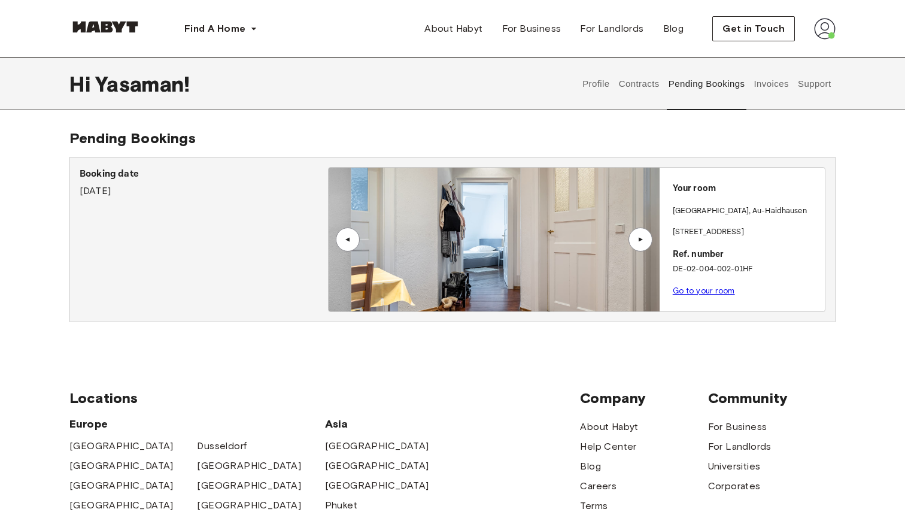
click at [642, 239] on div "▲" at bounding box center [640, 239] width 12 height 7
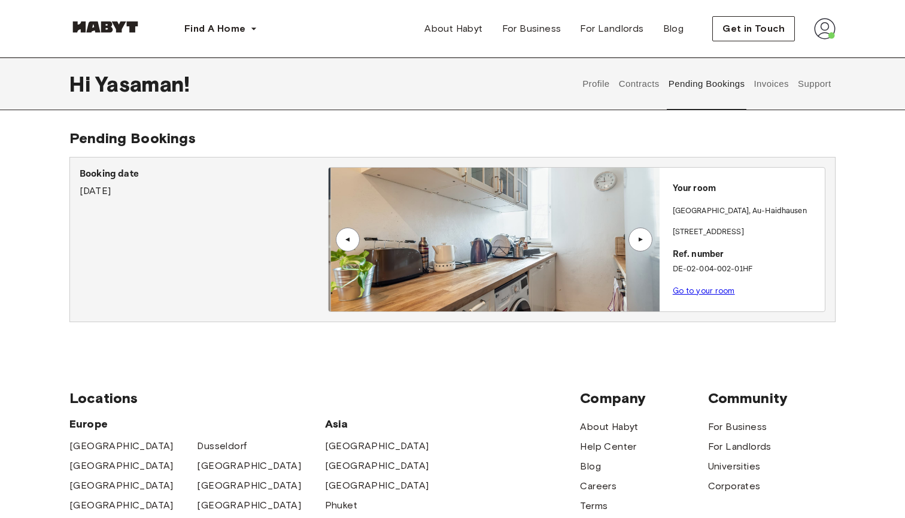
click at [642, 239] on div "▲" at bounding box center [640, 239] width 12 height 7
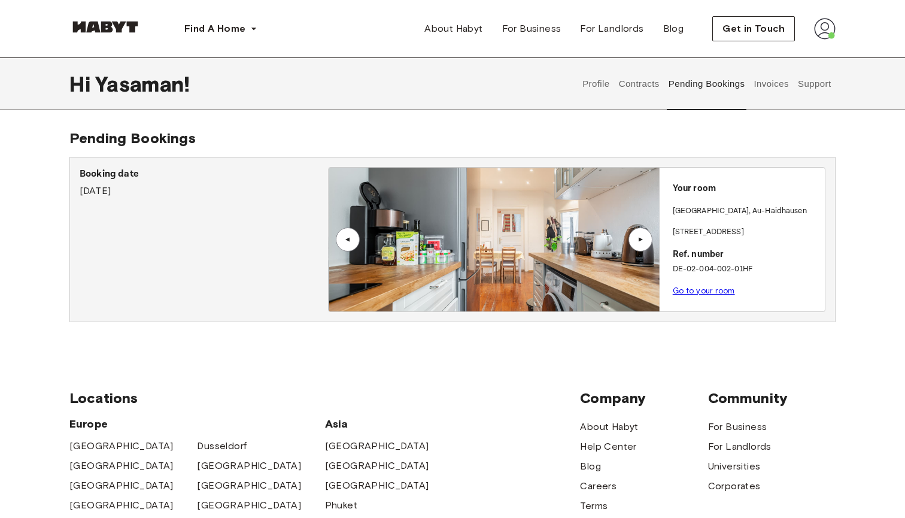
click at [642, 239] on div "▲" at bounding box center [640, 239] width 12 height 7
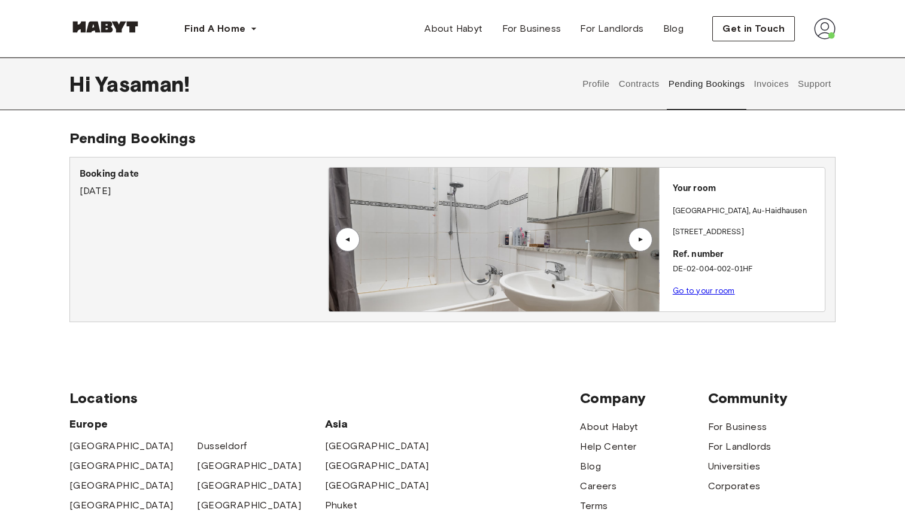
click at [642, 239] on div "▲" at bounding box center [640, 239] width 12 height 7
